Goal: Check status

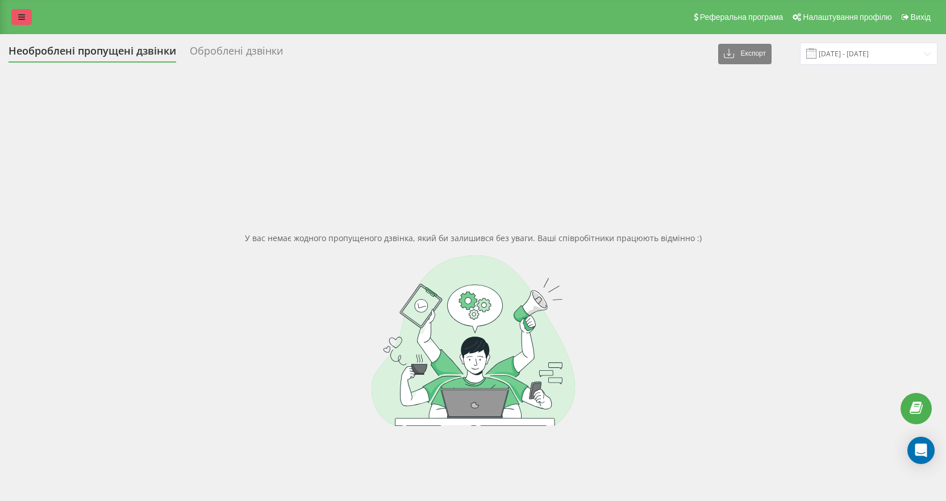
click at [19, 18] on icon at bounding box center [21, 17] width 7 height 8
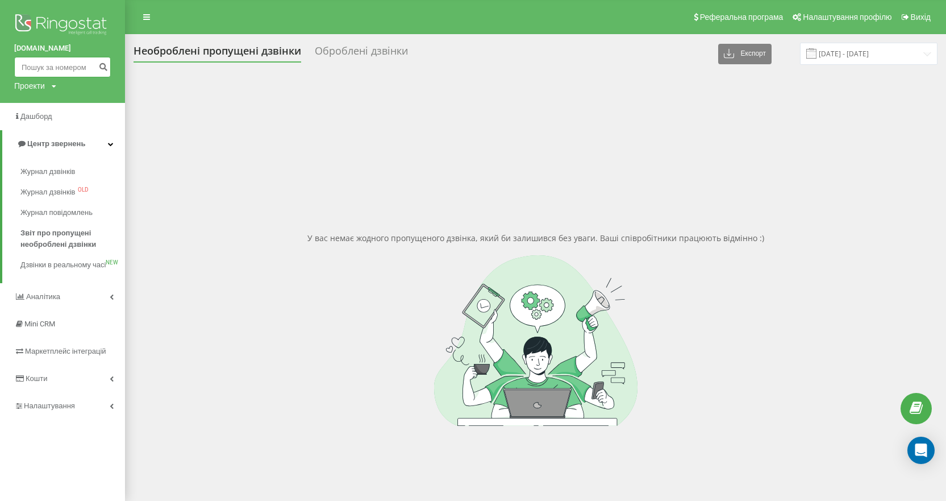
click at [60, 72] on input at bounding box center [62, 67] width 97 height 20
paste input "0979082841"
type input "0979082841"
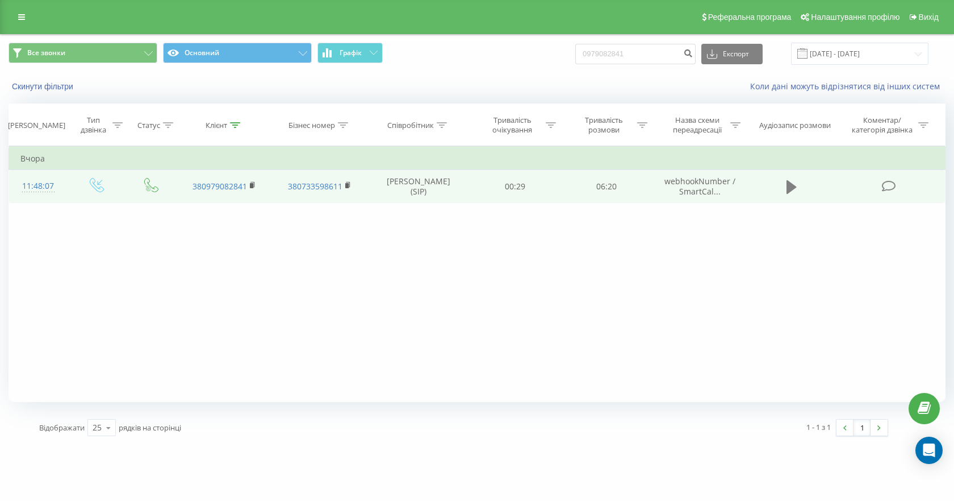
click at [797, 188] on button at bounding box center [791, 186] width 17 height 17
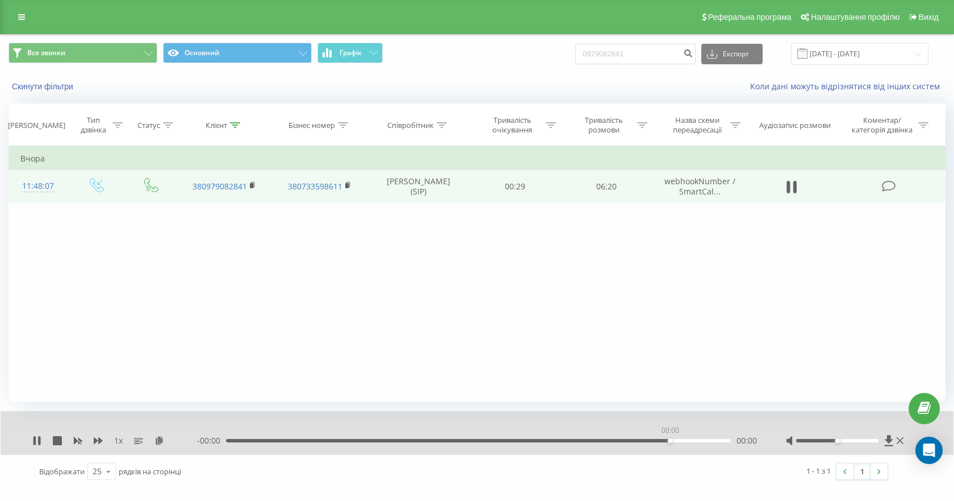
click at [668, 440] on div "00:00" at bounding box center [478, 440] width 505 height 3
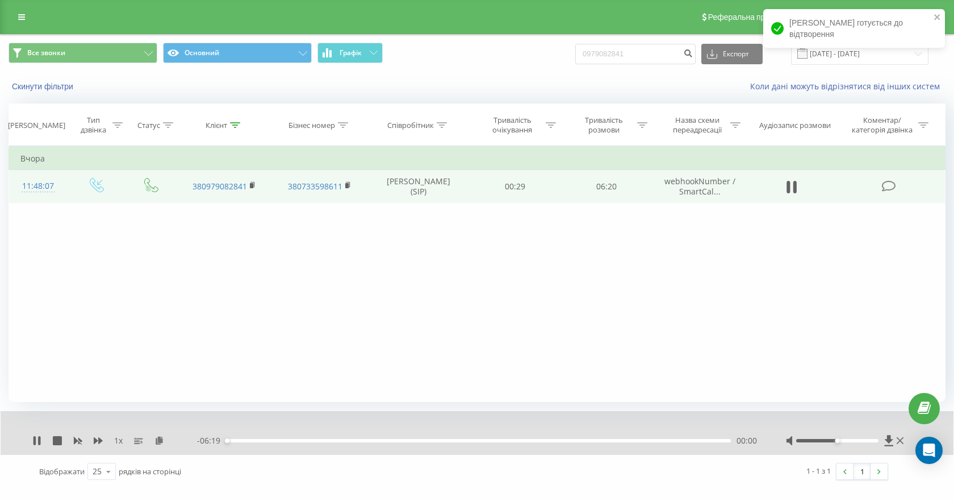
click at [690, 440] on div "00:00" at bounding box center [478, 440] width 505 height 3
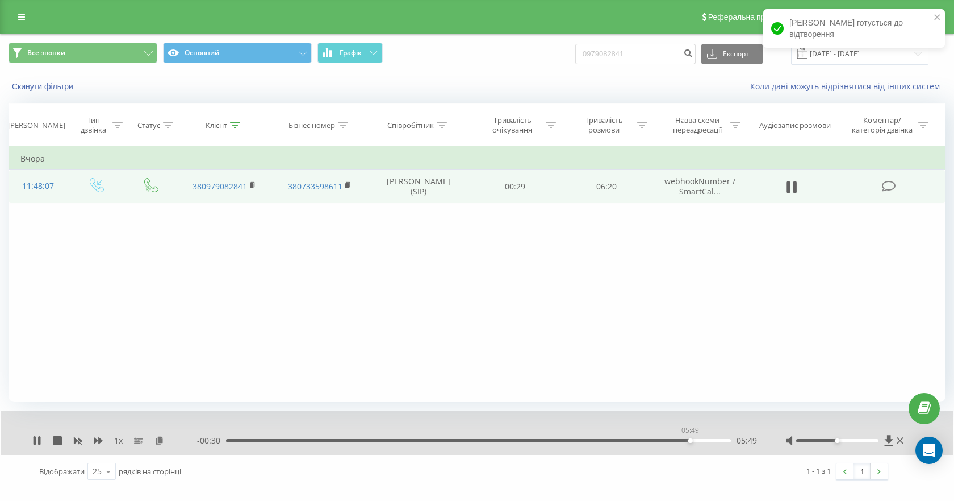
click at [690, 440] on div "05:49" at bounding box center [478, 440] width 505 height 3
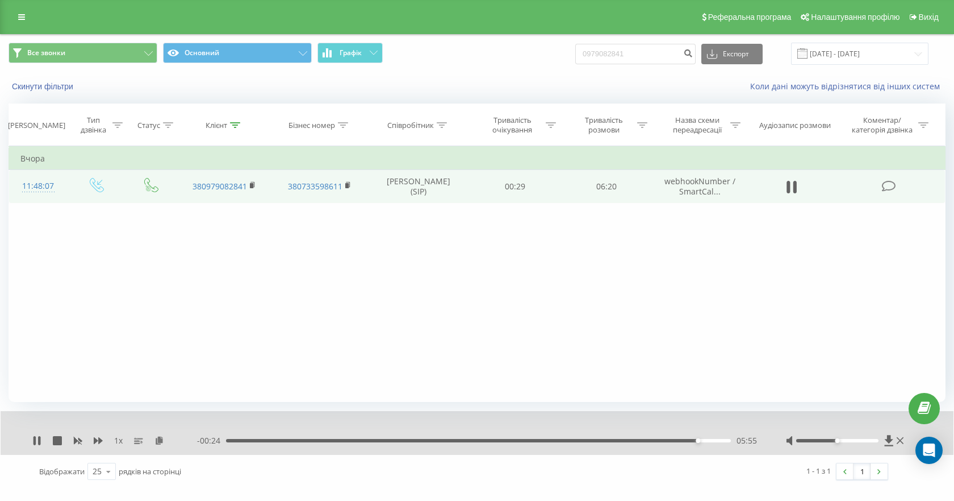
drag, startPoint x: 32, startPoint y: 443, endPoint x: 24, endPoint y: 364, distance: 79.3
click at [32, 443] on div "1 x - 00:24 05:55 05:55" at bounding box center [477, 433] width 953 height 44
click at [40, 439] on icon at bounding box center [39, 440] width 2 height 9
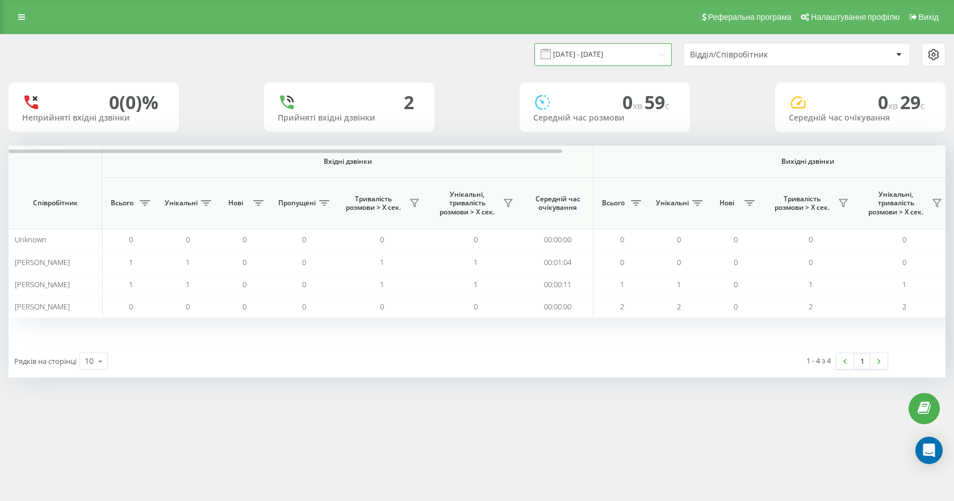
click at [587, 48] on input "[DATE] - [DATE]" at bounding box center [603, 54] width 137 height 22
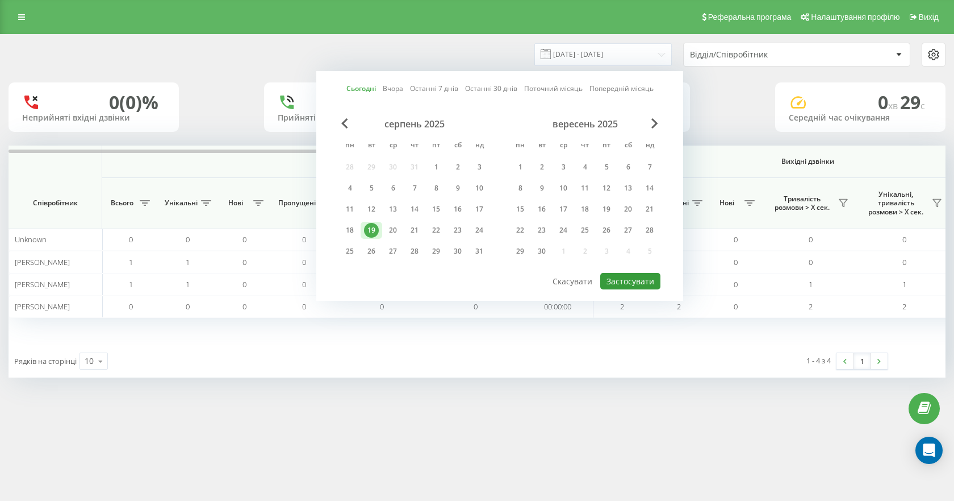
click at [630, 280] on button "Застосувати" at bounding box center [631, 281] width 60 height 16
